Goal: Check status

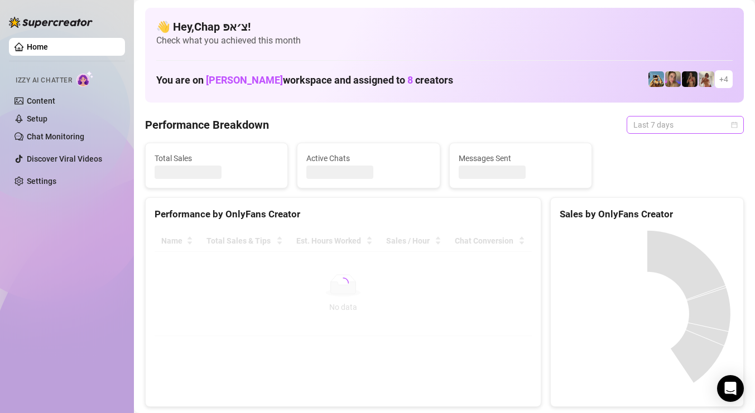
click at [680, 124] on span "Last 7 days" at bounding box center [685, 125] width 104 height 17
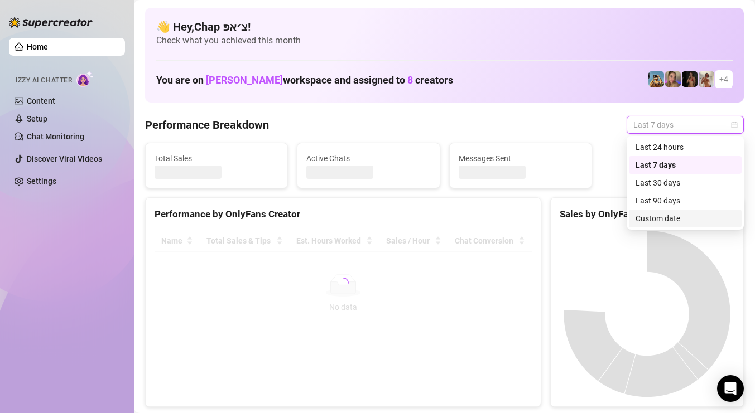
click at [671, 216] on div "Custom date" at bounding box center [684, 218] width 99 height 12
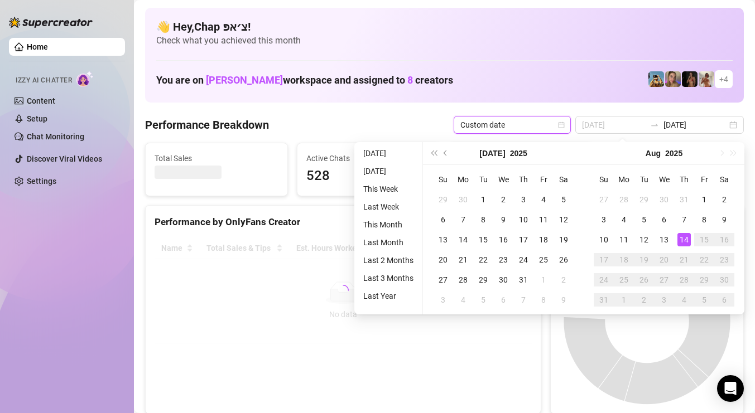
click at [683, 235] on div "14" at bounding box center [683, 239] width 13 height 13
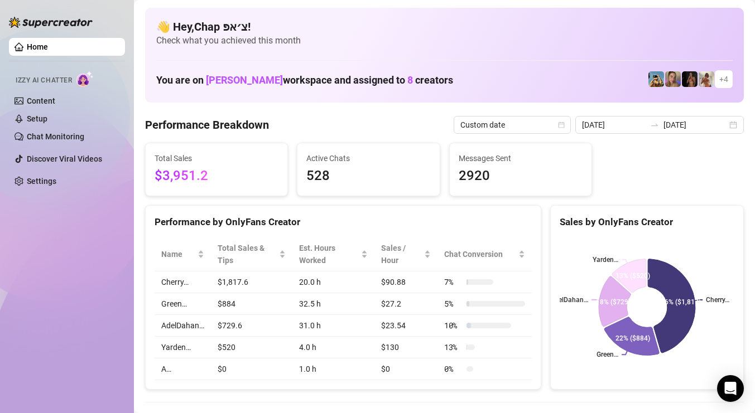
click at [656, 131] on div "[DATE] [DATE]" at bounding box center [659, 125] width 168 height 18
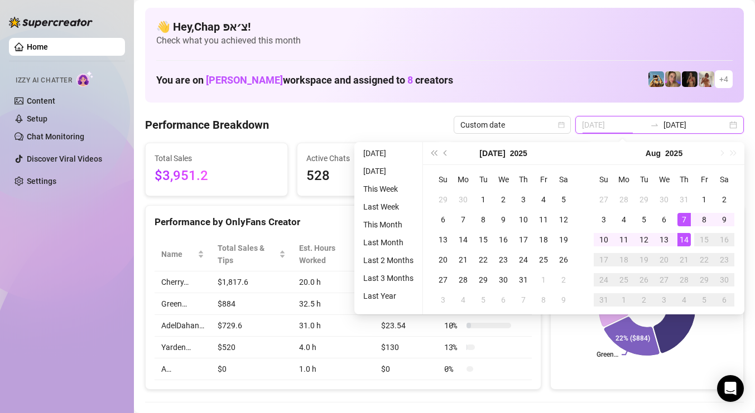
type input "[DATE]"
click at [690, 239] on td "14" at bounding box center [684, 240] width 20 height 20
type input "[DATE]"
